Goal: Information Seeking & Learning: Find specific fact

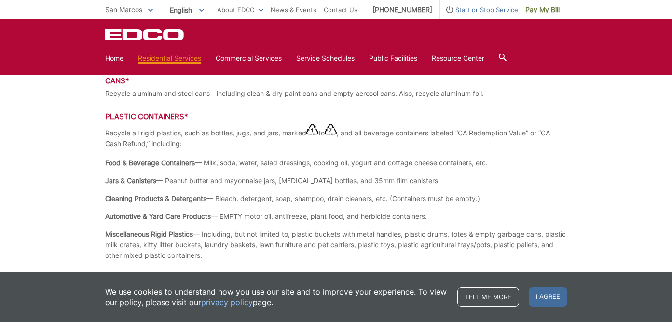
scroll to position [926, 0]
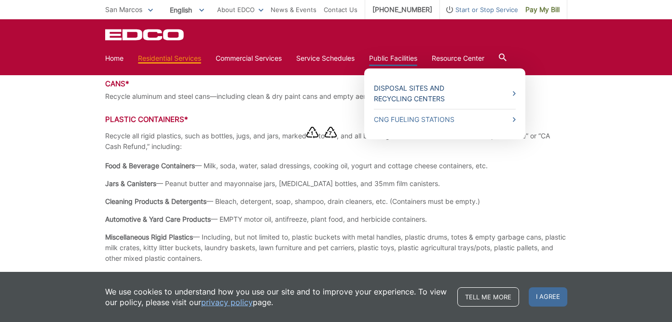
click at [395, 97] on link "Disposal Sites and Recycling Centers" at bounding box center [445, 93] width 142 height 21
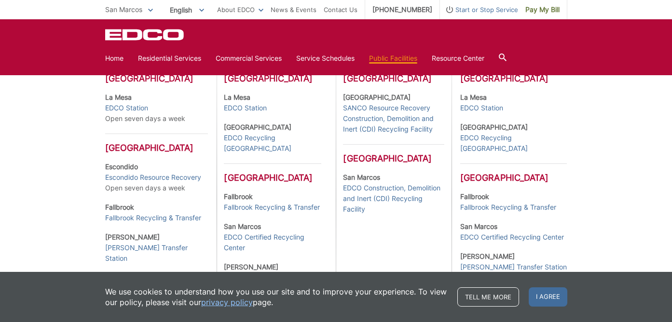
scroll to position [305, 0]
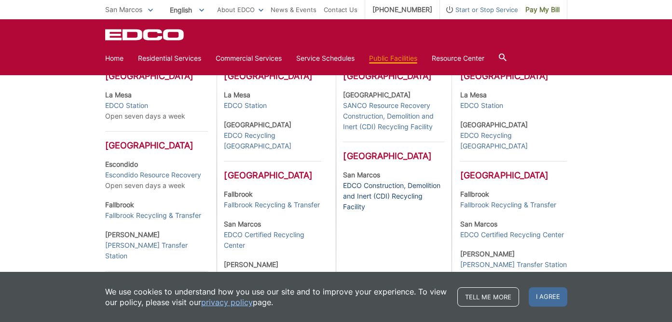
click at [387, 195] on link "EDCO Construction, Demolition and Inert (CDI) Recycling Facility" at bounding box center [393, 196] width 101 height 32
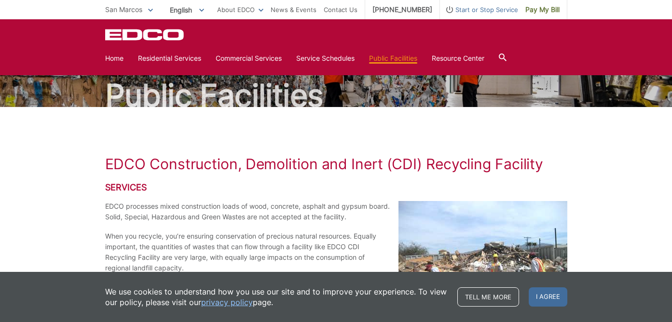
scroll to position [22, 0]
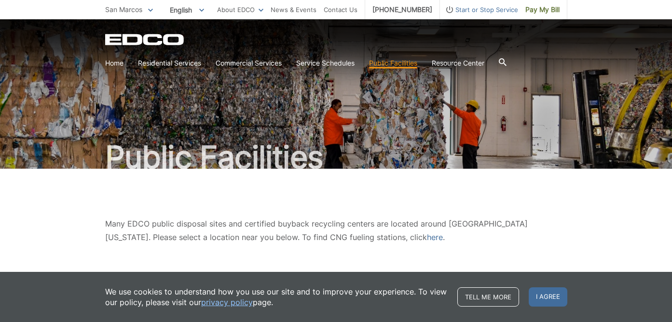
click at [507, 62] on icon at bounding box center [503, 62] width 8 height 8
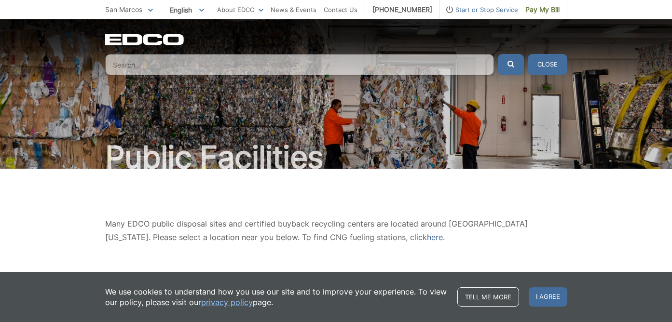
click at [135, 66] on input "Search" at bounding box center [299, 64] width 389 height 21
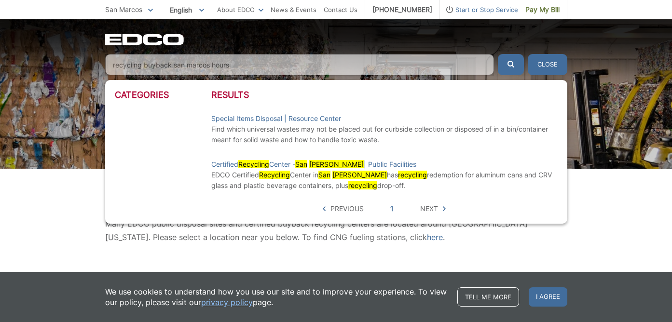
type input "recycling buyback san marcos hours"
click at [498, 54] on button "submit" at bounding box center [511, 64] width 26 height 21
click at [325, 165] on mark "[PERSON_NAME]" at bounding box center [336, 164] width 55 height 8
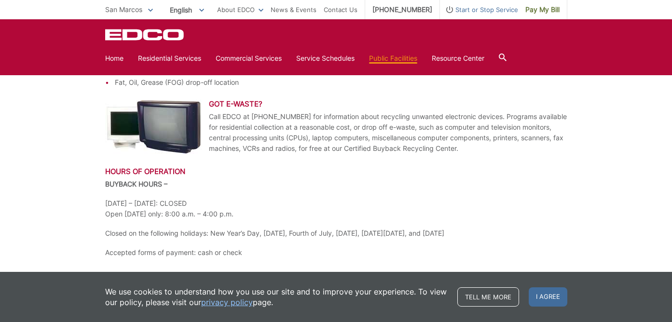
scroll to position [387, 0]
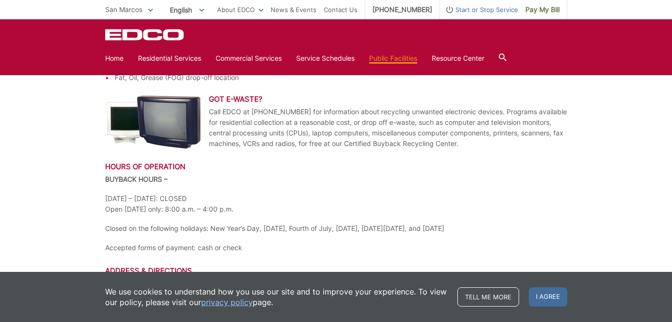
drag, startPoint x: 234, startPoint y: 210, endPoint x: 125, endPoint y: 210, distance: 109.0
click at [125, 210] on p "Monday – Saturday: CLOSED Open Sunday only: 8:00 a.m. – 4:00 p.m." at bounding box center [336, 203] width 462 height 21
copy p "Sunday only: 8:00 a.m. – 4:00 p.m."
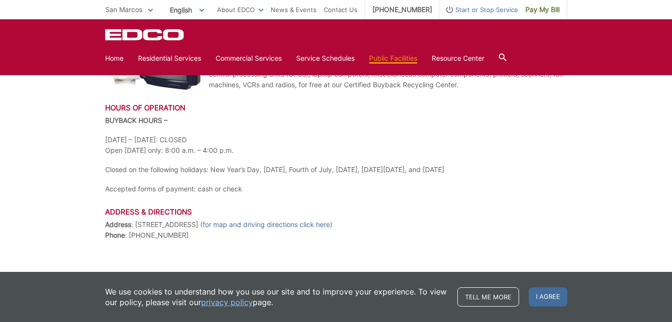
scroll to position [447, 0]
drag, startPoint x: 226, startPoint y: 224, endPoint x: 134, endPoint y: 225, distance: 92.6
click at [134, 225] on p "Address : 1373 Grand Ave, San Marcos ( for map and driving directions click her…" at bounding box center [336, 229] width 462 height 21
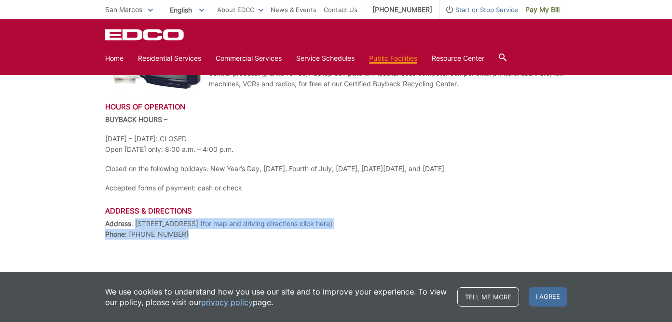
drag, startPoint x: 134, startPoint y: 224, endPoint x: 181, endPoint y: 235, distance: 48.6
click at [181, 235] on p "Address : 1373 Grand Ave, San Marcos ( for map and driving directions click her…" at bounding box center [336, 229] width 462 height 21
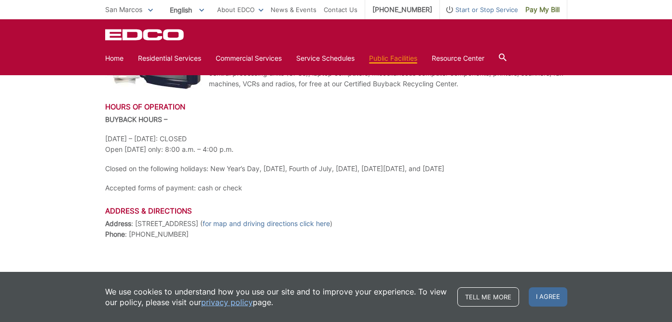
drag, startPoint x: 227, startPoint y: 224, endPoint x: 136, endPoint y: 223, distance: 91.2
click at [135, 224] on p "Address : 1373 Grand Ave, San Marcos ( for map and driving directions click her…" at bounding box center [336, 229] width 462 height 21
copy p "1373 Grand Ave, San Marcos"
